Goal: Task Accomplishment & Management: Use online tool/utility

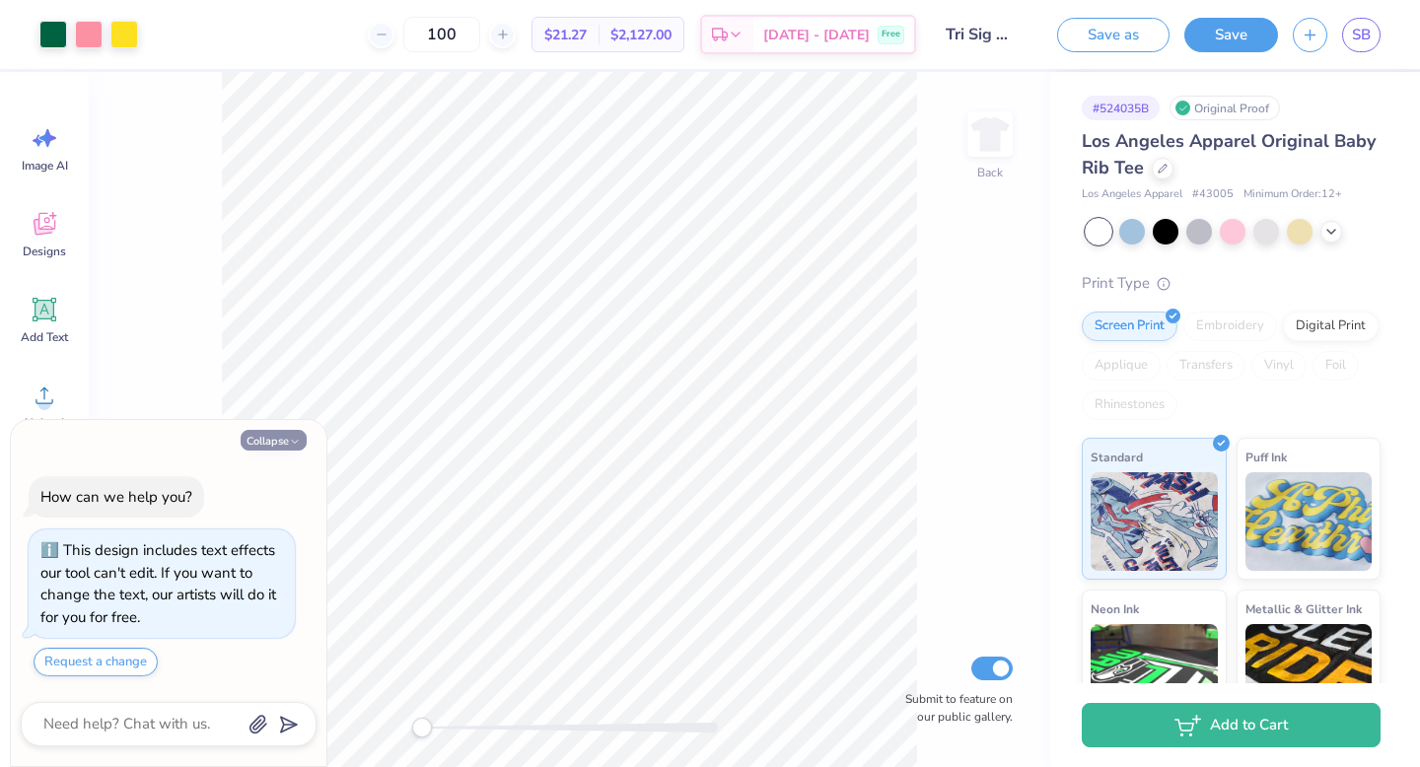
click at [303, 438] on button "Collapse" at bounding box center [274, 440] width 66 height 21
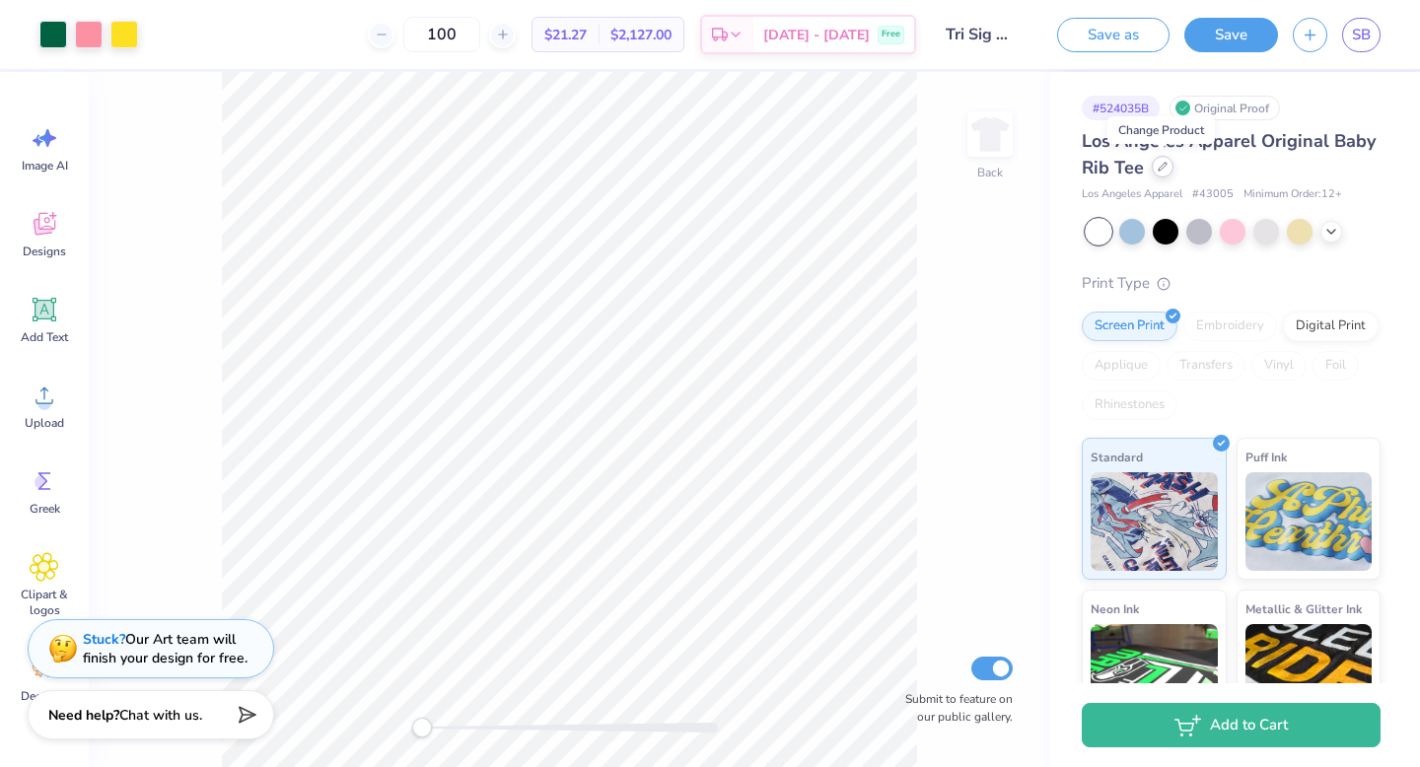
click at [1165, 171] on icon at bounding box center [1163, 167] width 10 height 10
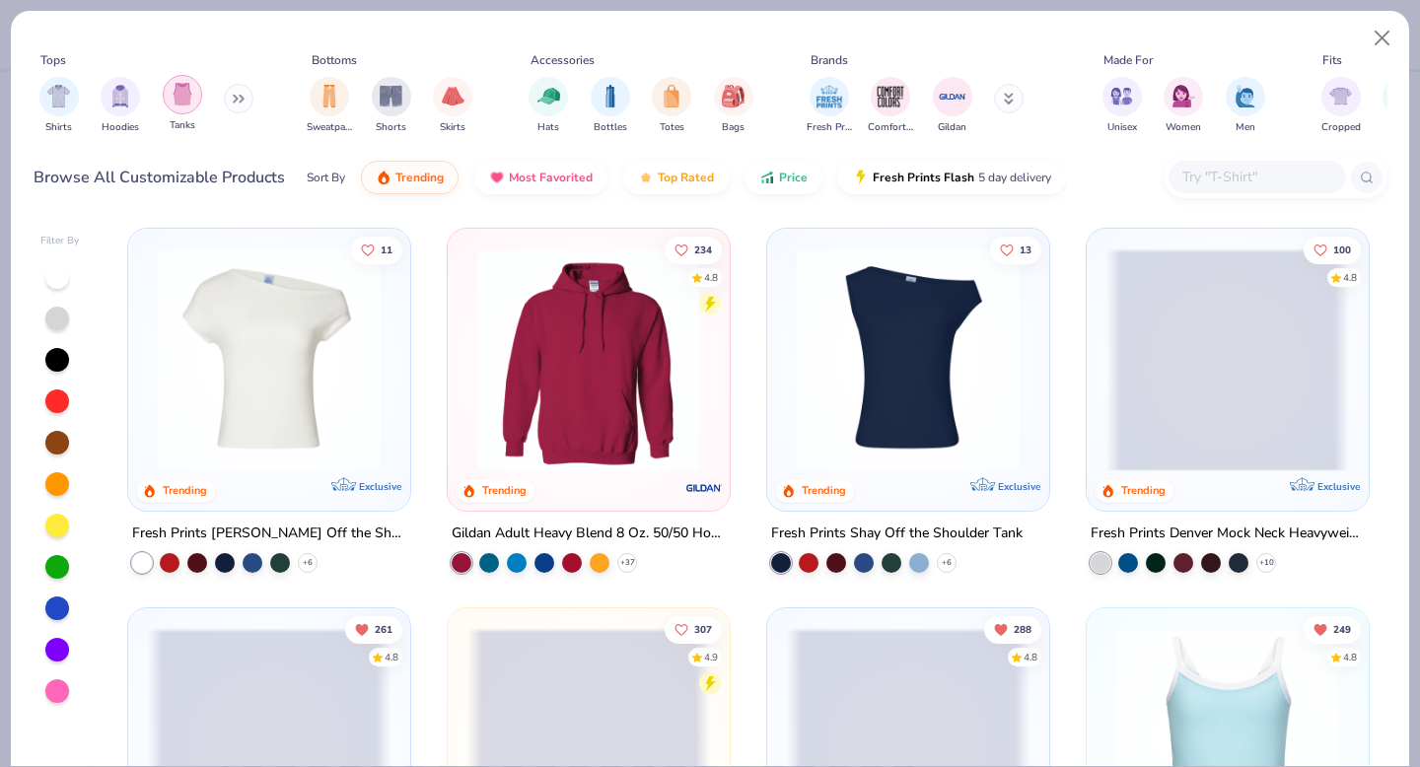
click at [178, 104] on img "filter for Tanks" at bounding box center [183, 94] width 22 height 23
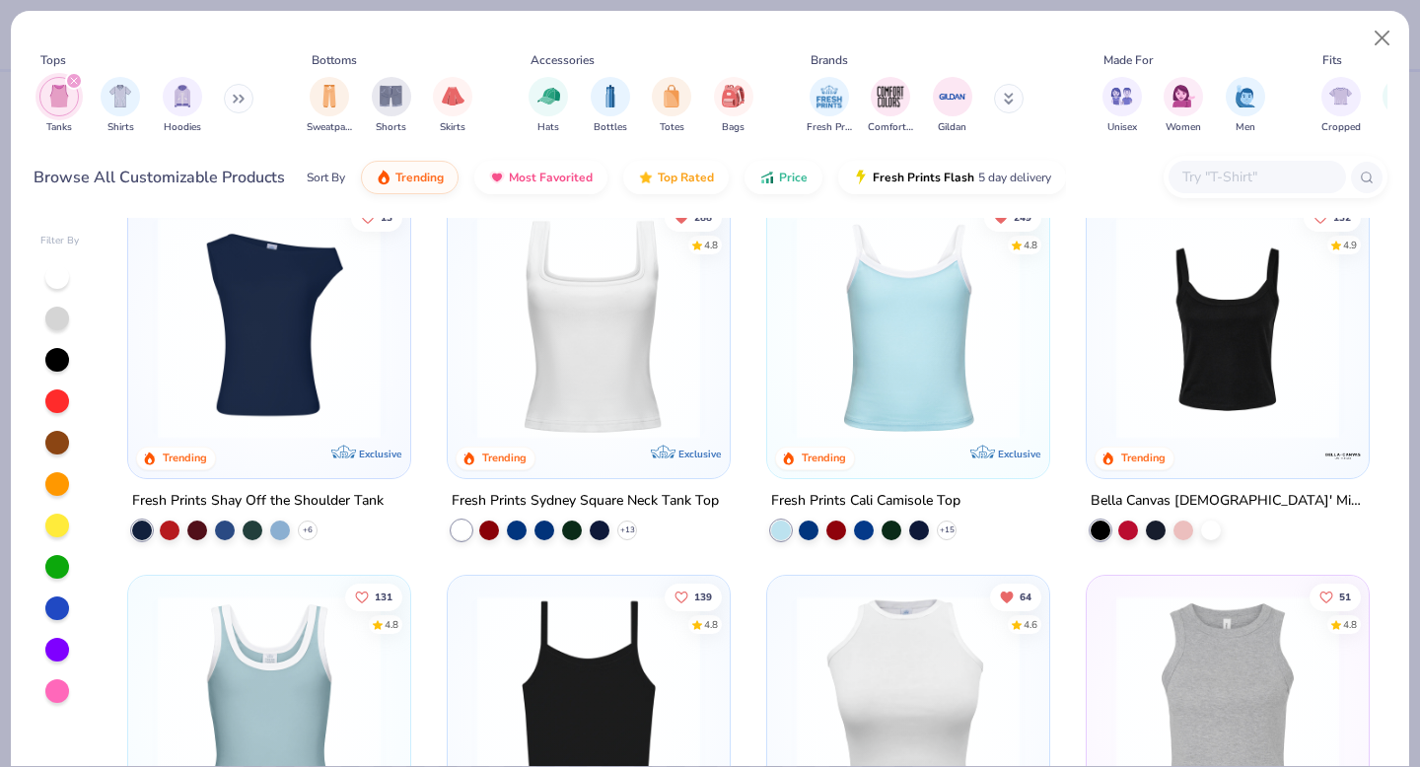
scroll to position [46, 0]
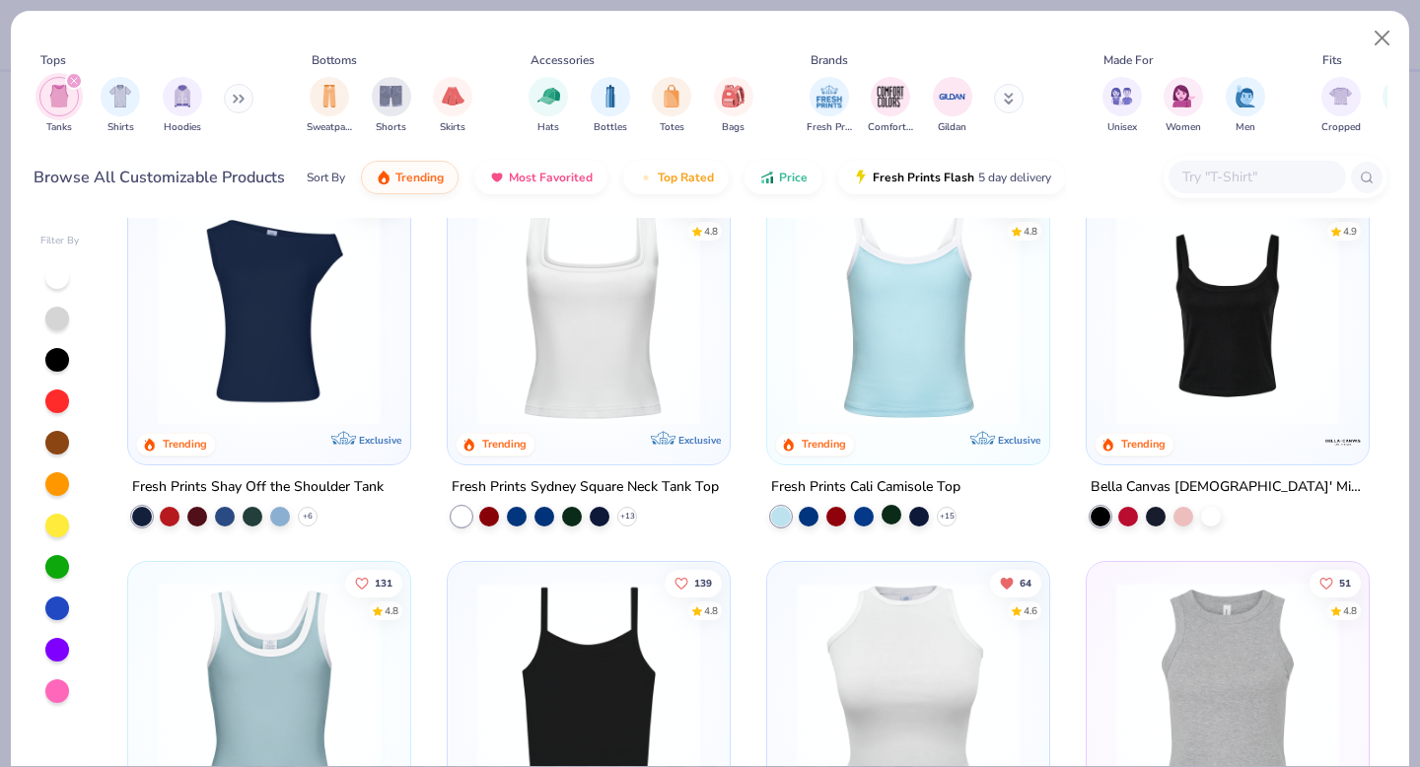
click at [889, 517] on div at bounding box center [892, 515] width 20 height 20
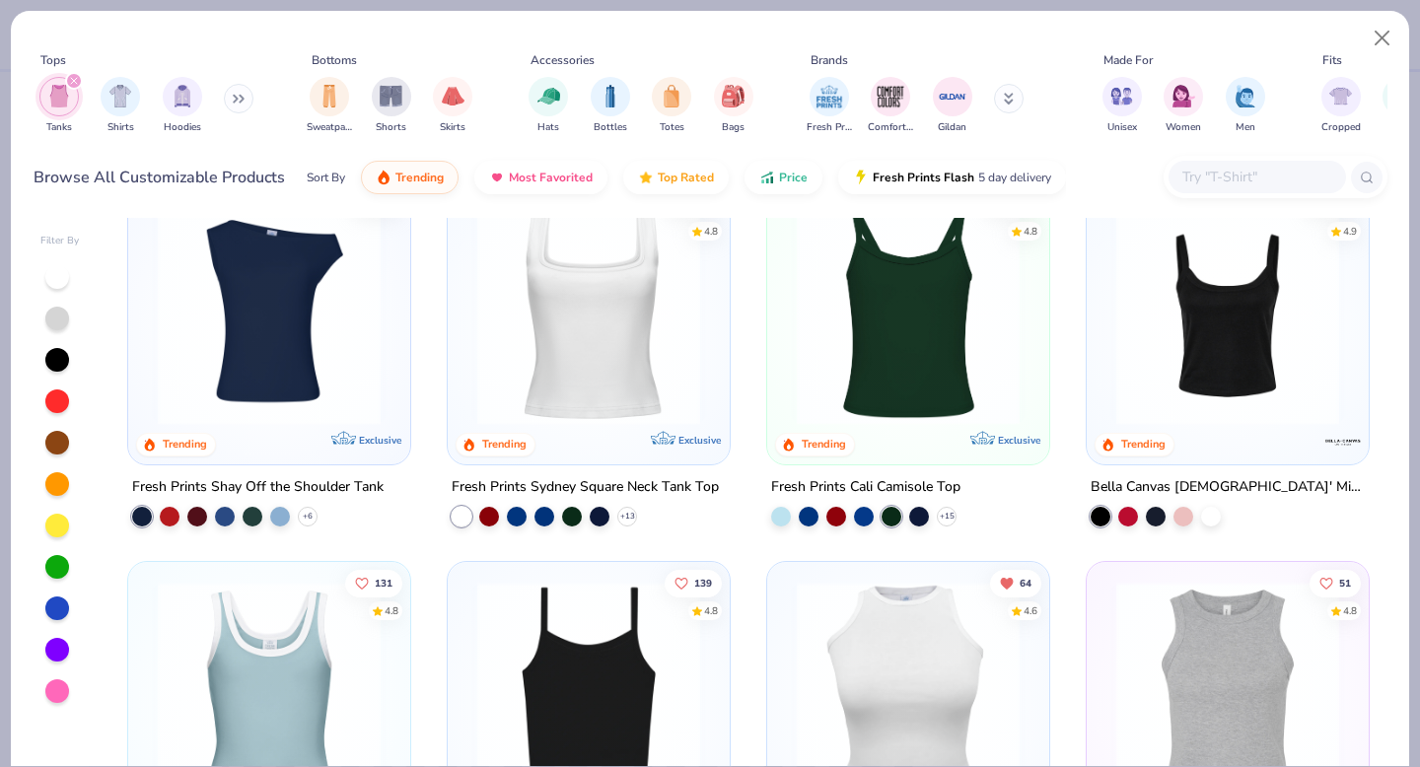
click at [916, 352] on img at bounding box center [908, 313] width 243 height 223
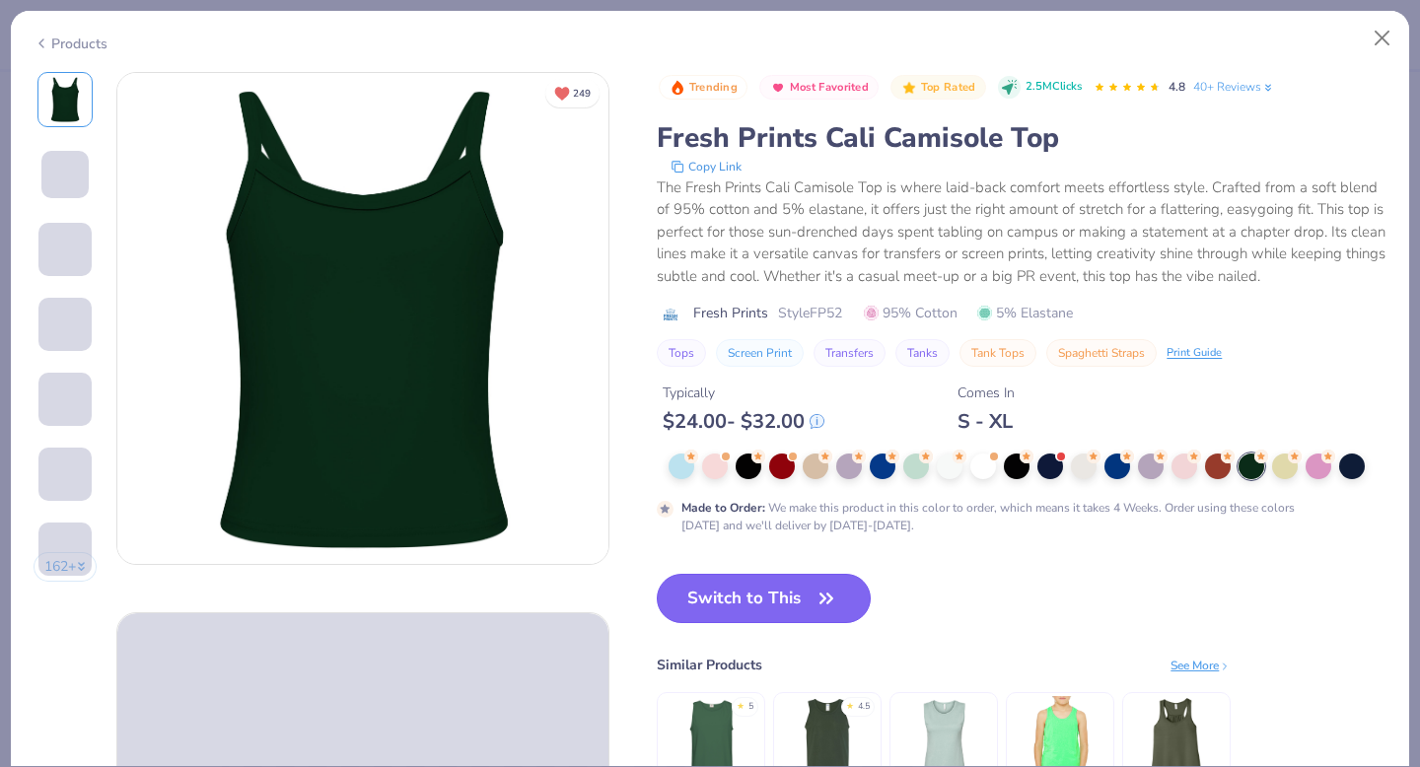
click at [768, 595] on button "Switch to This" at bounding box center [764, 598] width 214 height 49
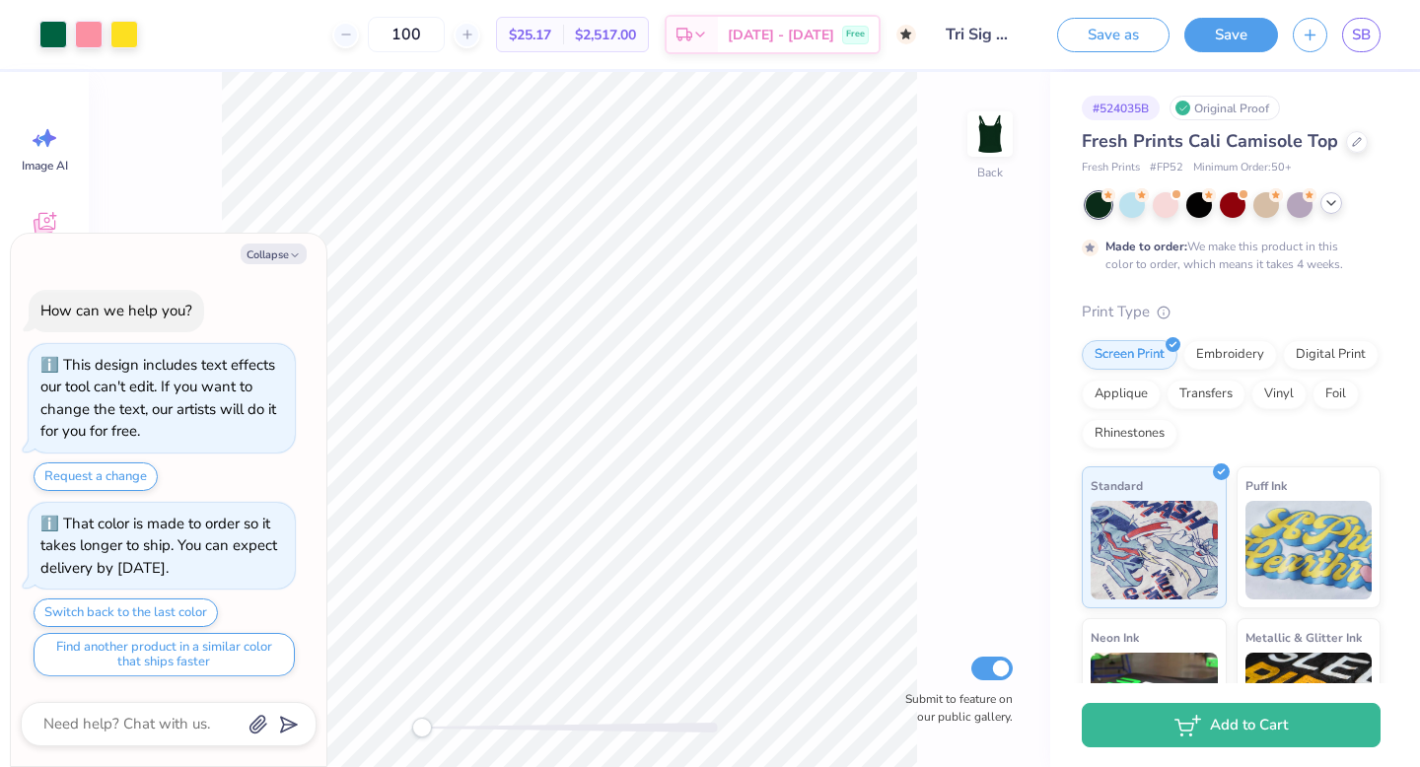
click at [1328, 206] on icon at bounding box center [1331, 203] width 16 height 16
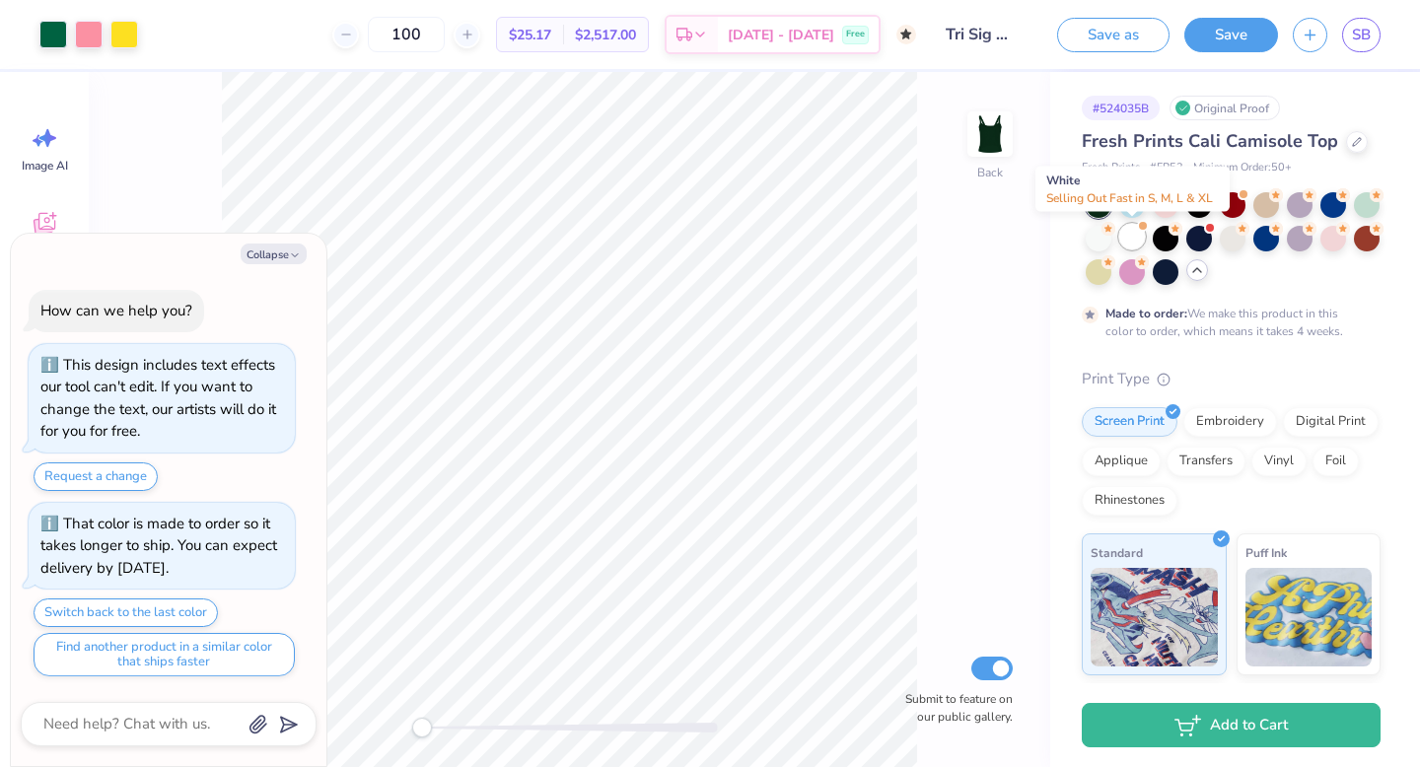
click at [1133, 233] on div at bounding box center [1132, 237] width 26 height 26
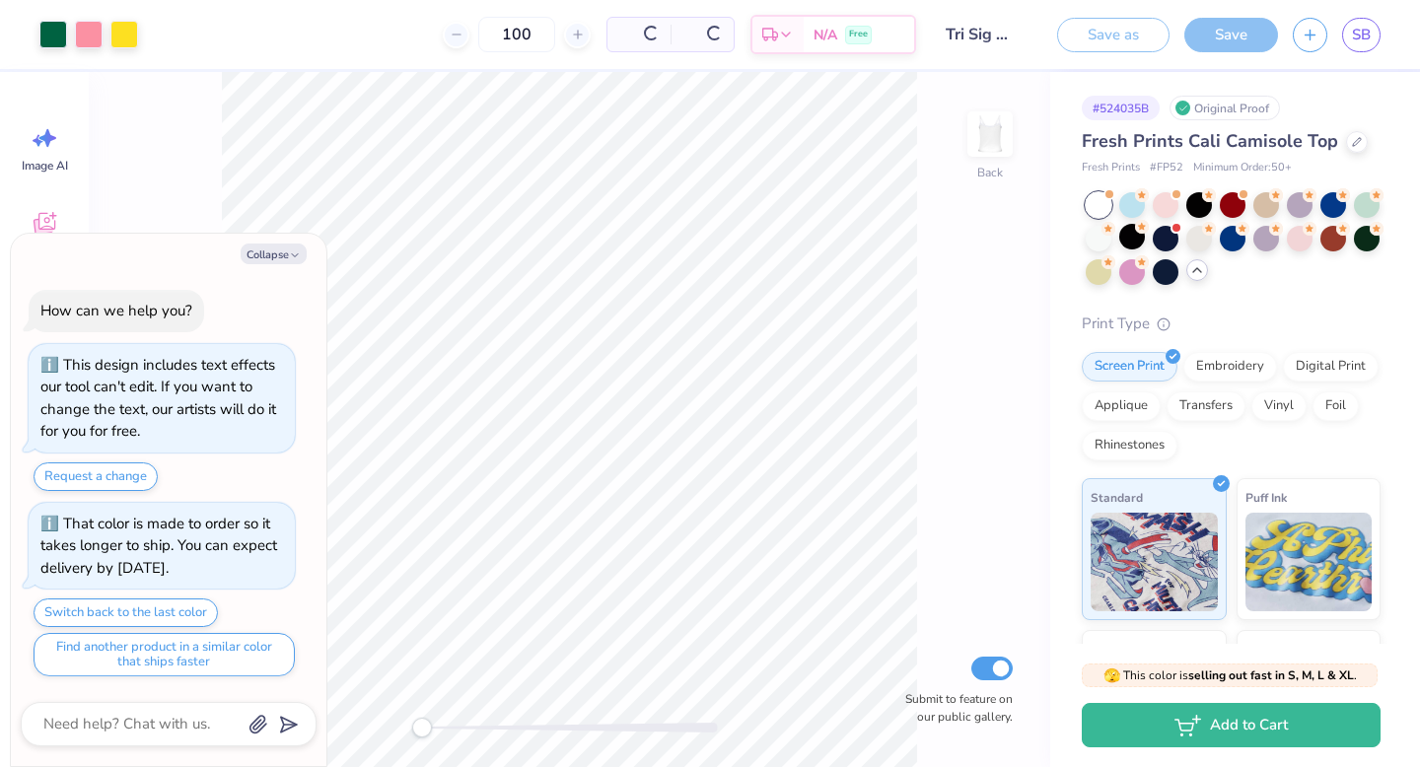
scroll to position [637, 0]
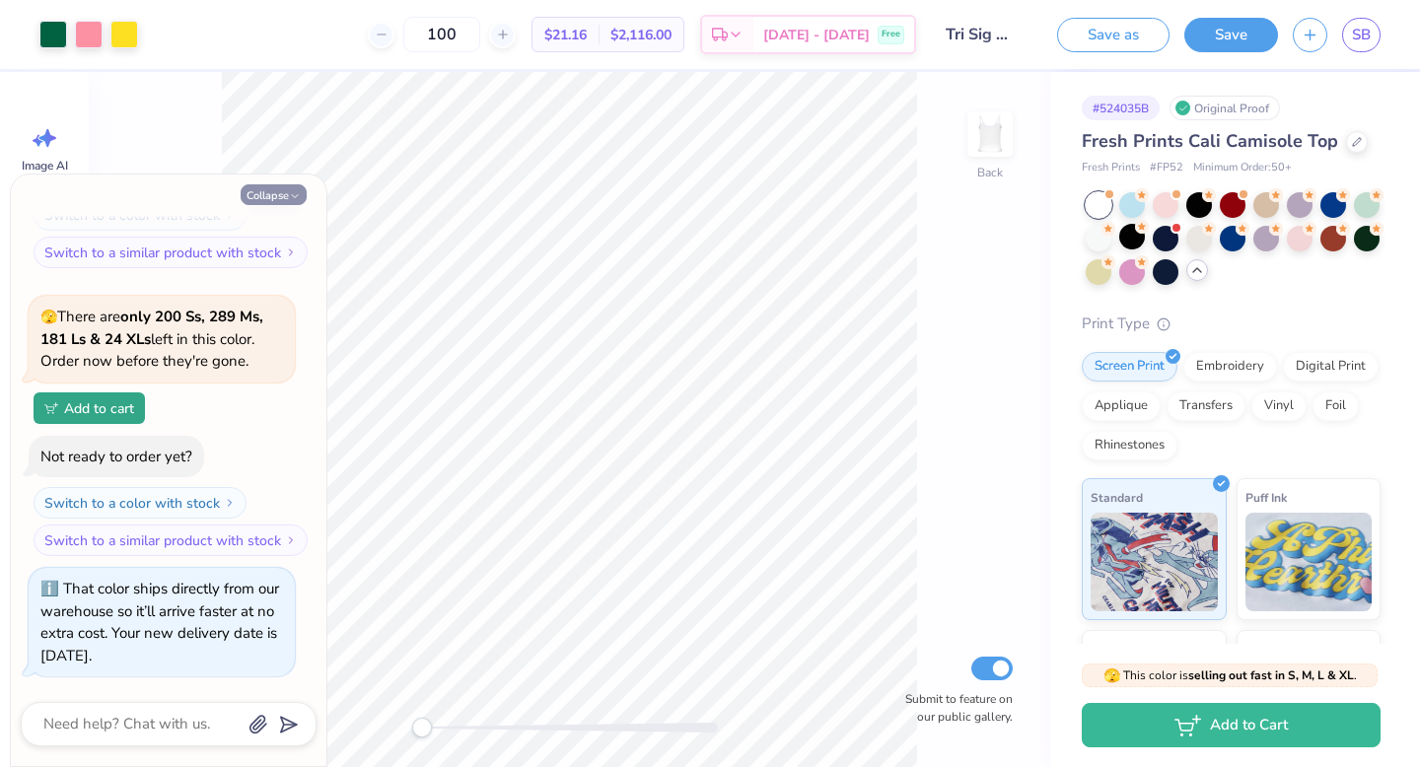
click at [271, 200] on button "Collapse" at bounding box center [274, 194] width 66 height 21
type textarea "x"
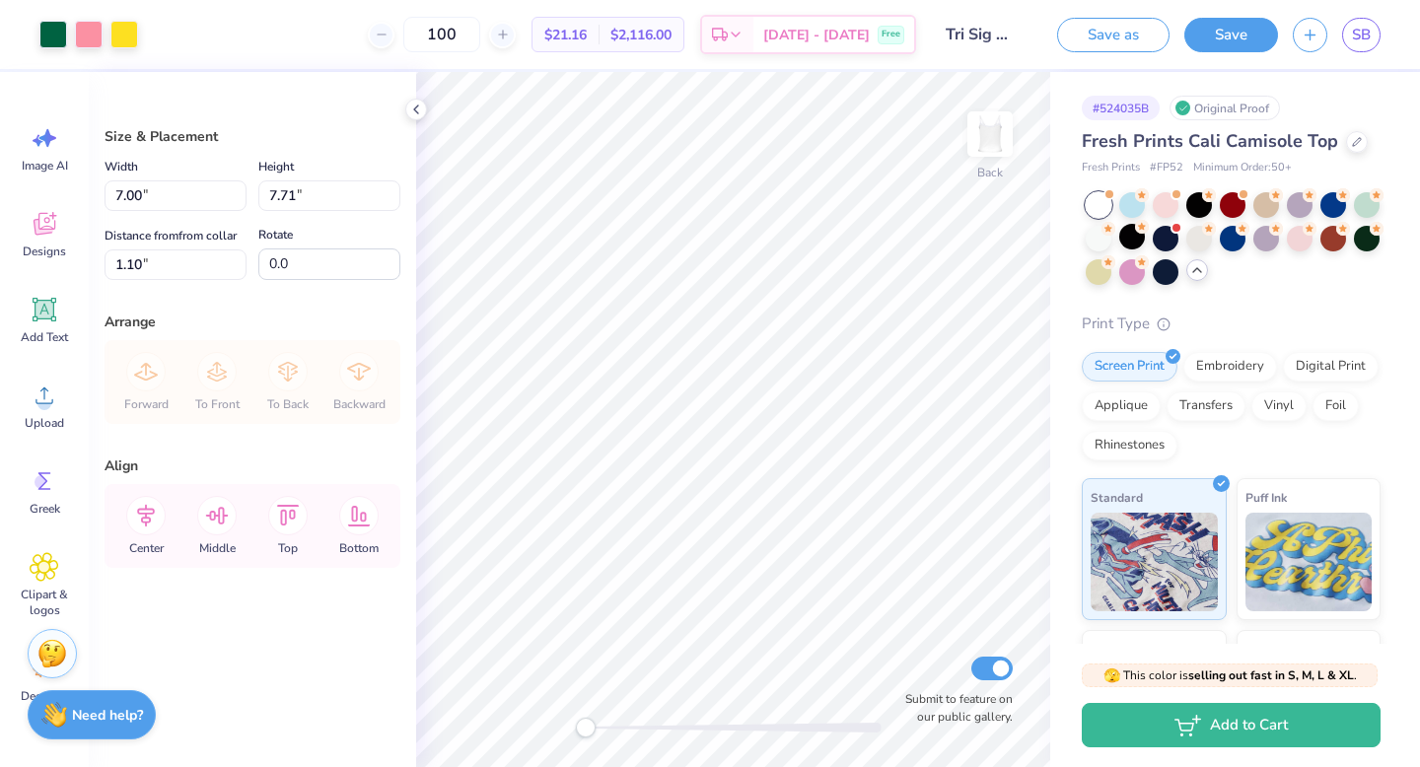
type input "5.60"
type input "6.18"
type input "2.06"
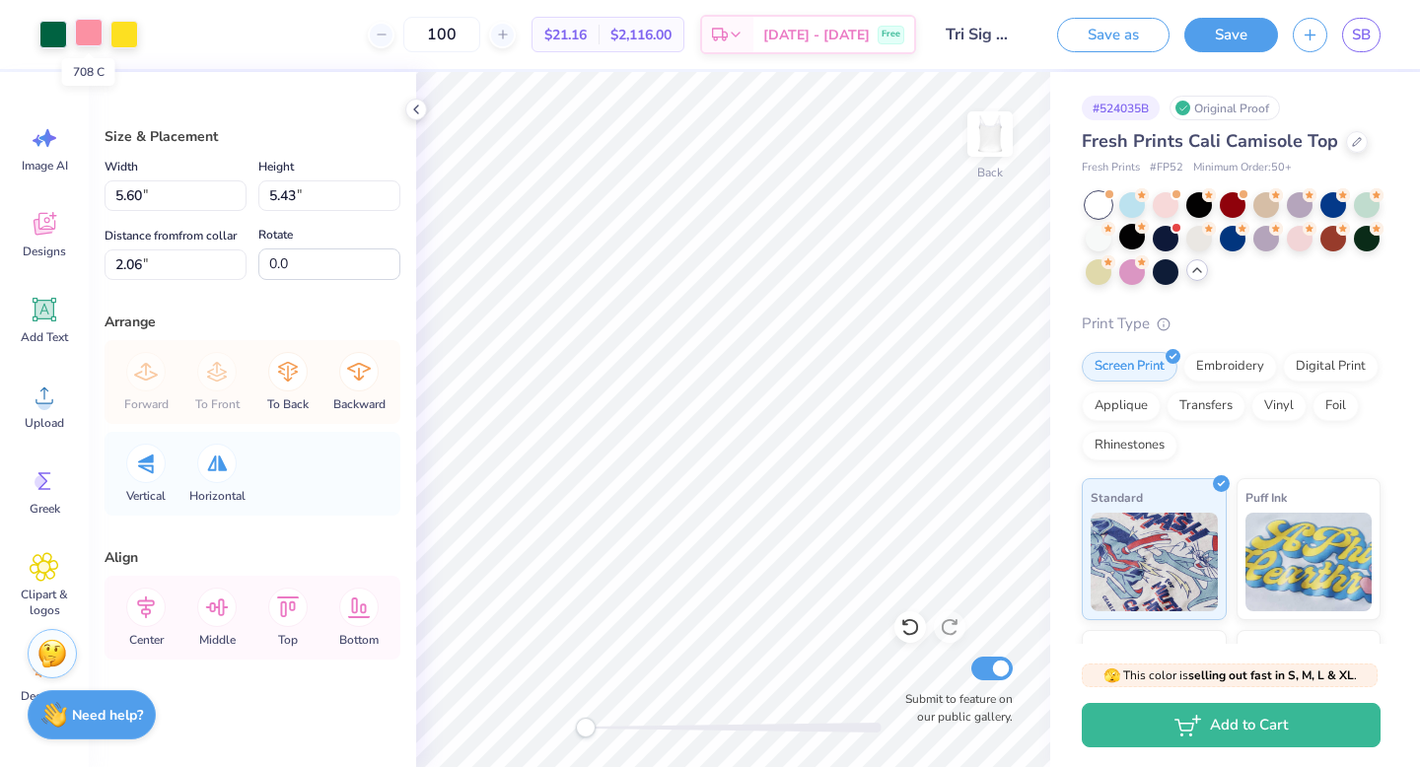
click at [89, 31] on div at bounding box center [89, 33] width 28 height 28
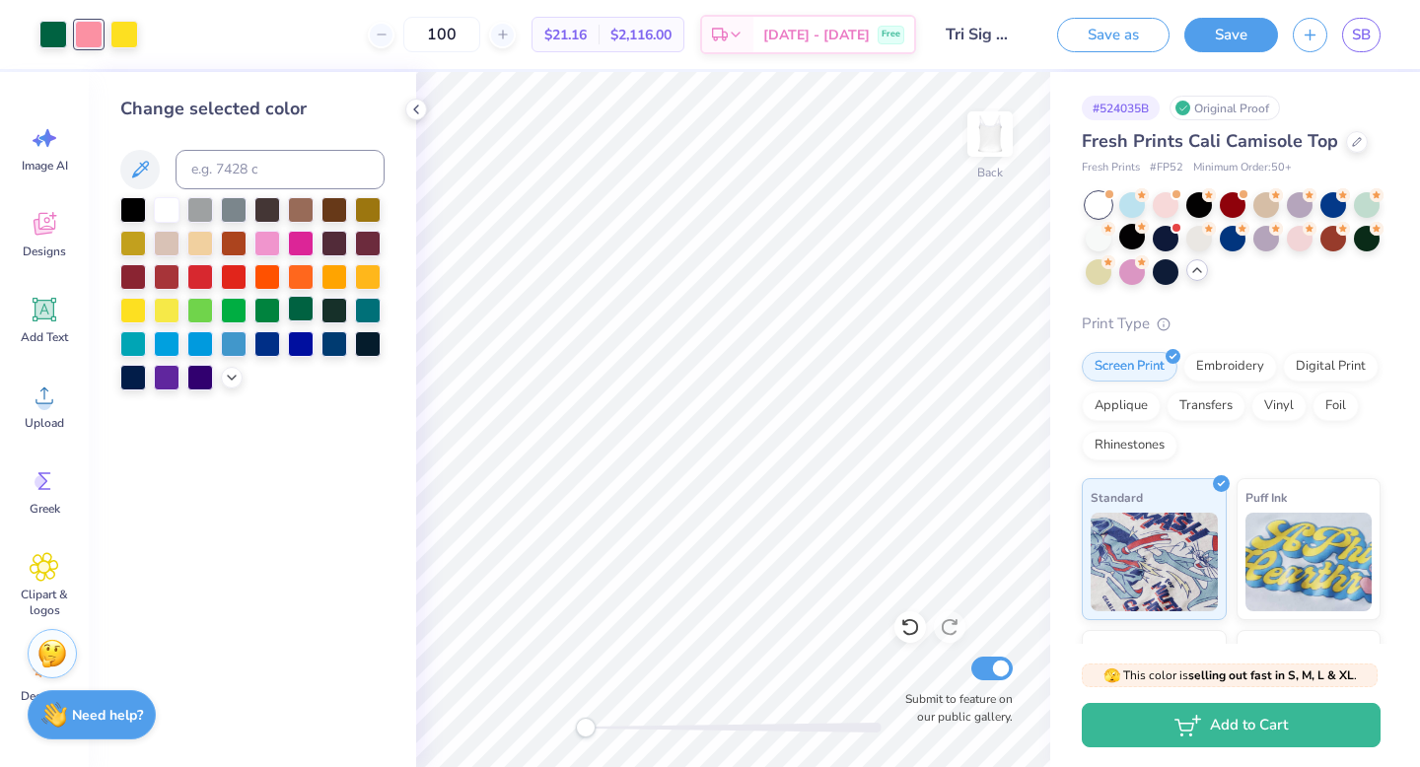
click at [300, 315] on div at bounding box center [301, 309] width 26 height 26
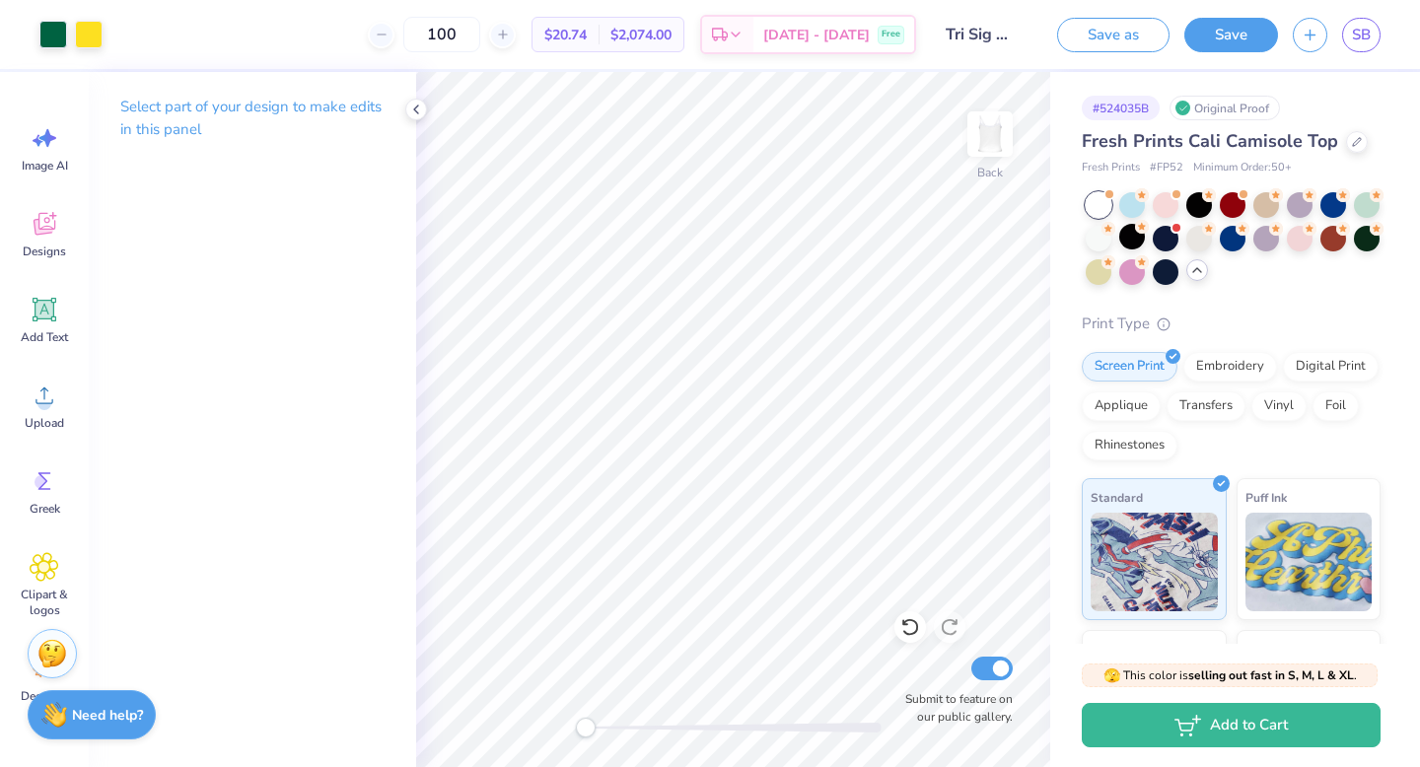
click at [445, 748] on div "Back Submit to feature on our public gallery." at bounding box center [733, 419] width 634 height 695
